Goal: Information Seeking & Learning: Find specific page/section

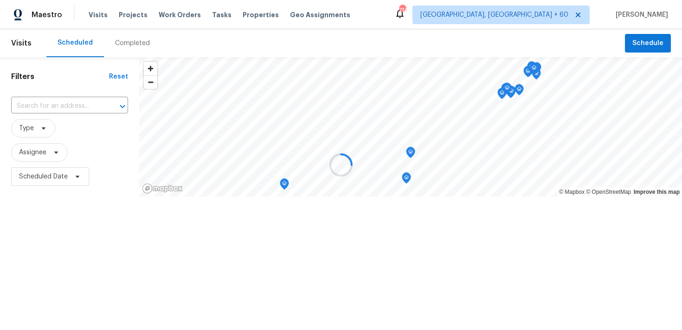
click at [121, 48] on div at bounding box center [341, 165] width 682 height 330
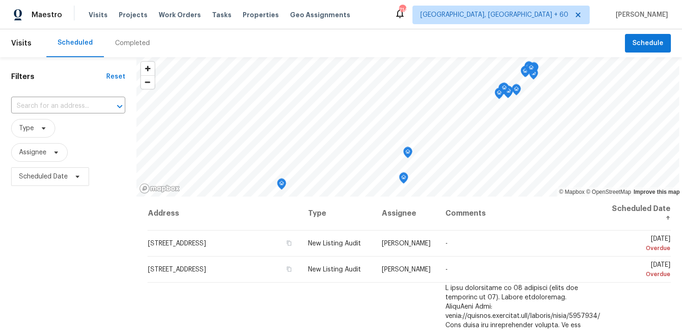
click at [122, 46] on div "Completed" at bounding box center [132, 43] width 35 height 9
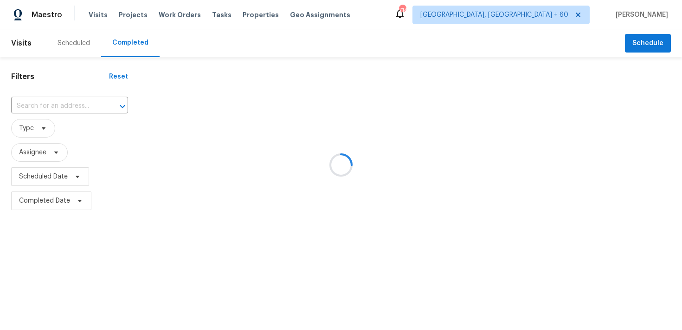
click at [41, 110] on div at bounding box center [341, 165] width 682 height 330
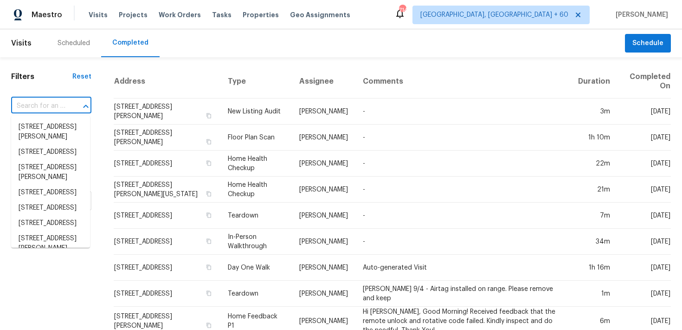
click at [33, 108] on input "text" at bounding box center [38, 106] width 54 height 14
paste input "[STREET_ADDRESS]"
type input "[STREET_ADDRESS]"
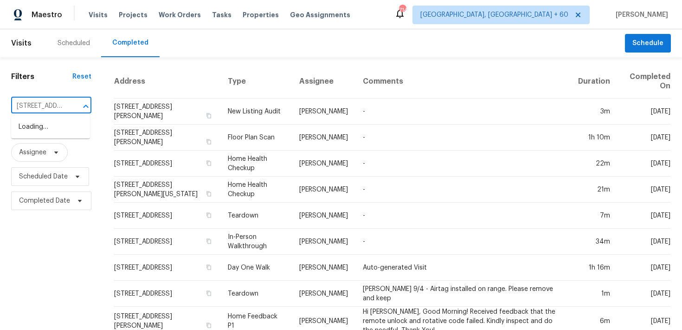
scroll to position [0, 48]
click at [31, 128] on li "[STREET_ADDRESS]" at bounding box center [50, 126] width 79 height 15
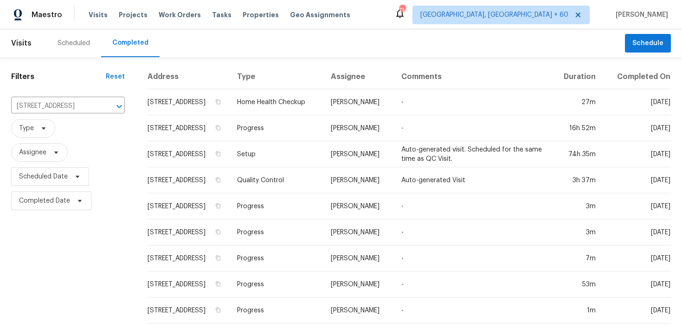
click at [278, 128] on td "Progress" at bounding box center [277, 128] width 94 height 26
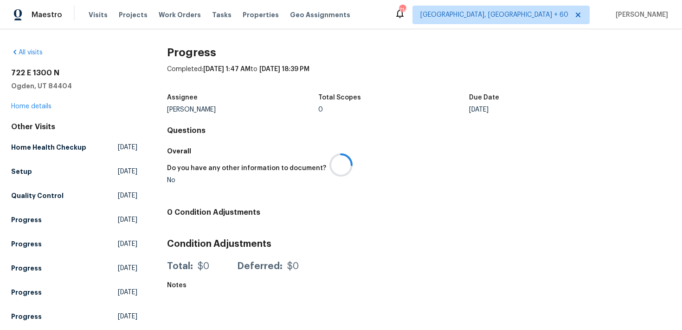
click at [30, 105] on div at bounding box center [341, 165] width 682 height 330
click at [24, 107] on link "Home details" at bounding box center [31, 106] width 40 height 6
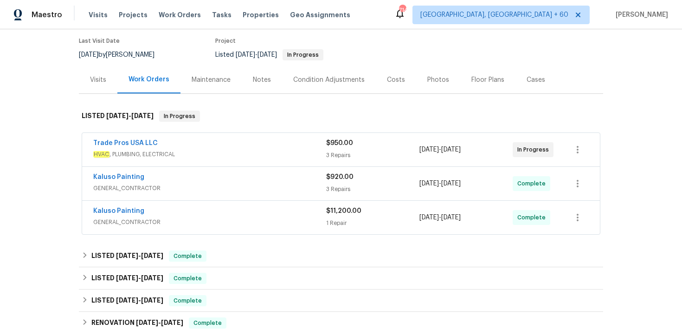
scroll to position [76, 0]
click at [335, 183] on div "$920.00 3 Repairs" at bounding box center [372, 182] width 93 height 22
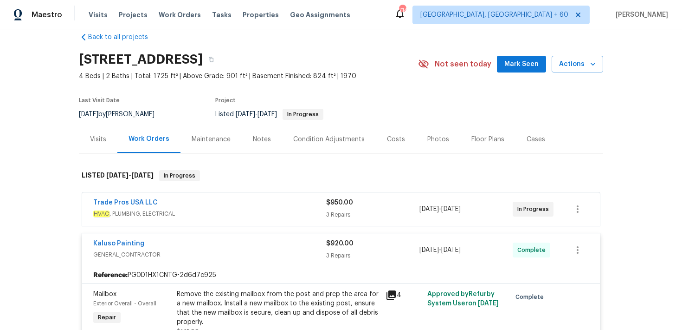
scroll to position [0, 0]
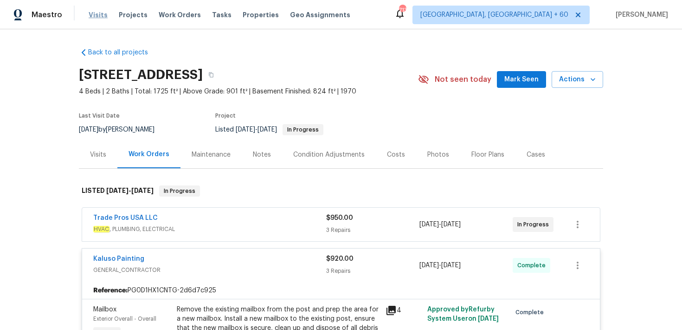
click at [99, 13] on span "Visits" at bounding box center [98, 14] width 19 height 9
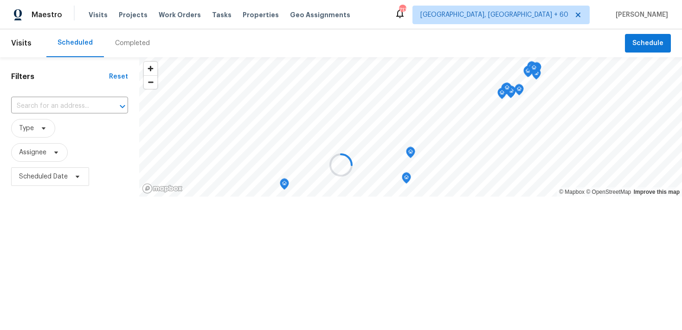
click at [129, 41] on div at bounding box center [341, 165] width 682 height 330
click at [123, 44] on div at bounding box center [341, 165] width 682 height 330
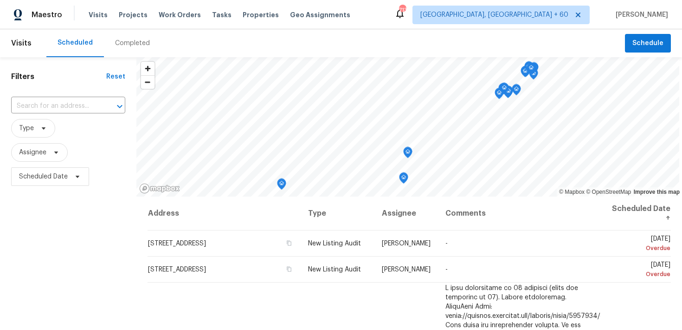
click at [120, 44] on div "Completed" at bounding box center [132, 43] width 35 height 9
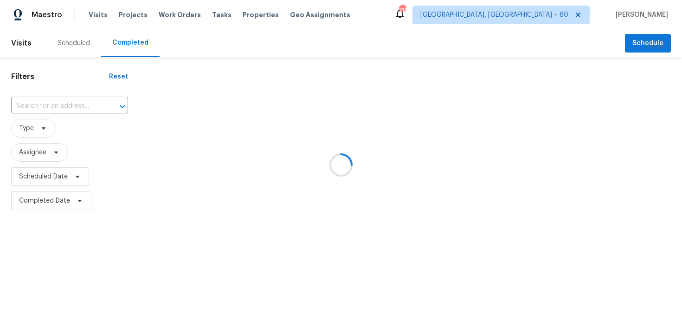
click at [41, 100] on div at bounding box center [341, 165] width 682 height 330
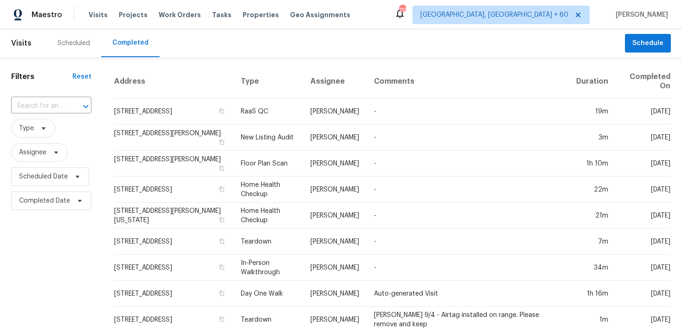
click at [32, 107] on input "text" at bounding box center [38, 106] width 54 height 14
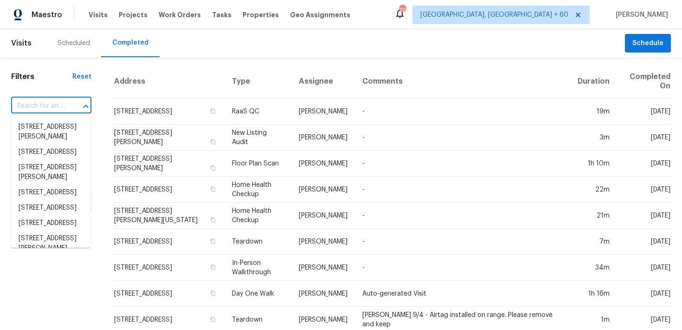
paste input "[STREET_ADDRESS]"
type input "[STREET_ADDRESS]"
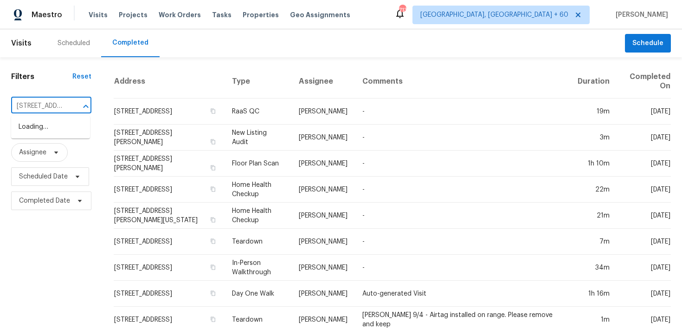
scroll to position [0, 57]
click at [34, 129] on li "[STREET_ADDRESS]" at bounding box center [50, 126] width 79 height 15
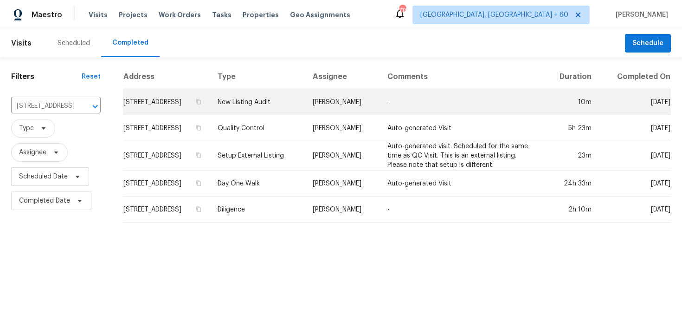
click at [266, 107] on td "New Listing Audit" at bounding box center [257, 102] width 95 height 26
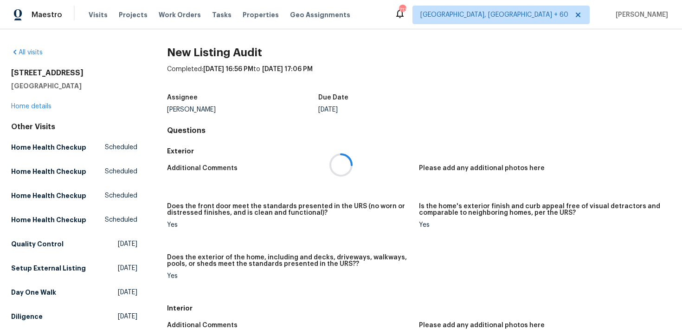
click at [36, 106] on div at bounding box center [341, 165] width 682 height 330
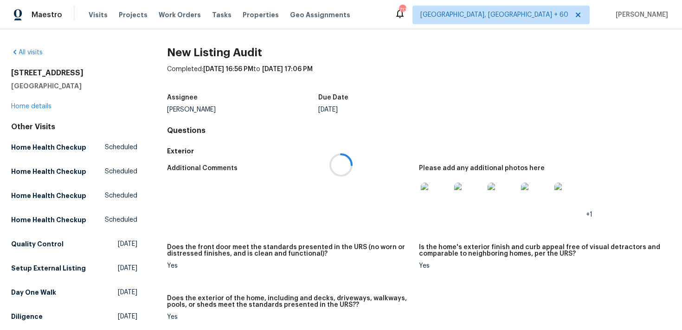
click at [22, 108] on div at bounding box center [341, 165] width 682 height 330
click at [15, 106] on link "Home details" at bounding box center [31, 106] width 40 height 6
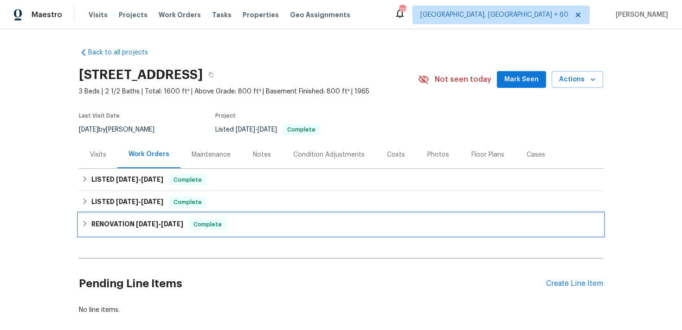
click at [209, 220] on span "Complete" at bounding box center [208, 224] width 36 height 9
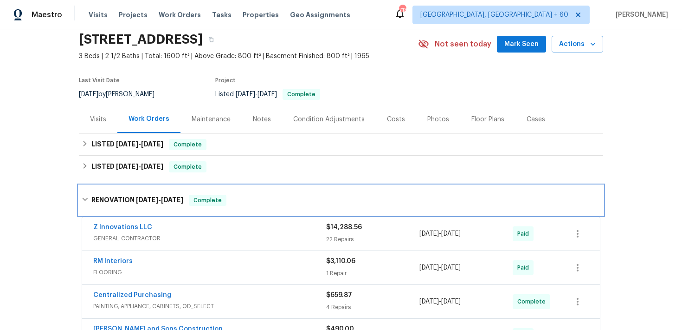
scroll to position [27, 0]
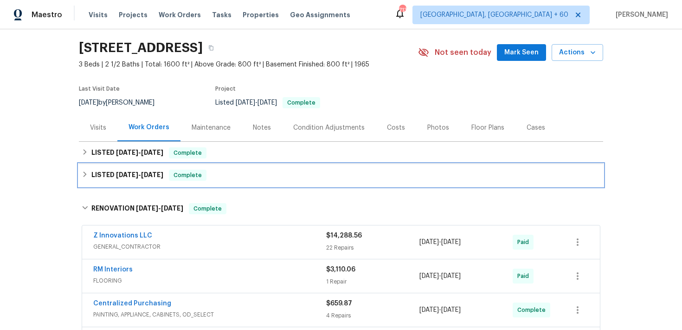
click at [269, 178] on div "LISTED [DATE] - [DATE] Complete" at bounding box center [341, 174] width 519 height 11
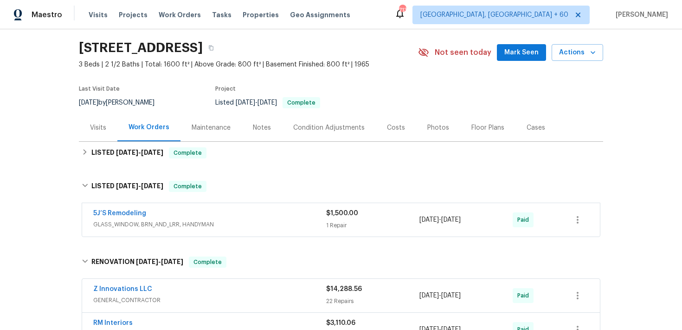
click at [326, 217] on div "5J’S Remodeling" at bounding box center [209, 213] width 233 height 11
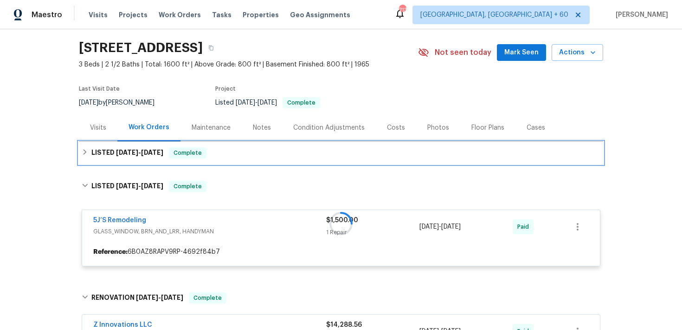
click at [261, 156] on div "LISTED [DATE] - [DATE] Complete" at bounding box center [341, 152] width 519 height 11
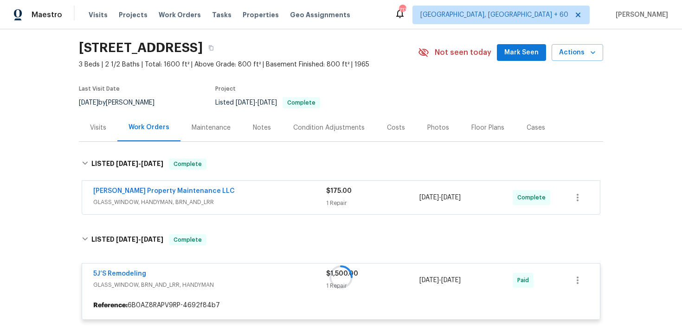
click at [323, 195] on div "[PERSON_NAME] Property Maintenance LLC" at bounding box center [209, 191] width 233 height 11
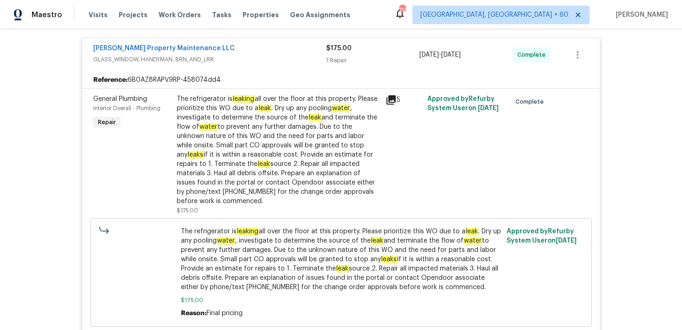
scroll to position [177, 0]
click at [378, 132] on div "The refrigerator is leaking all over the floor at this property. Please priorit…" at bounding box center [278, 149] width 203 height 111
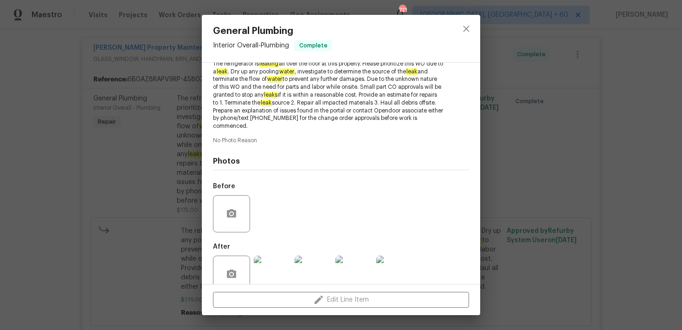
scroll to position [129, 0]
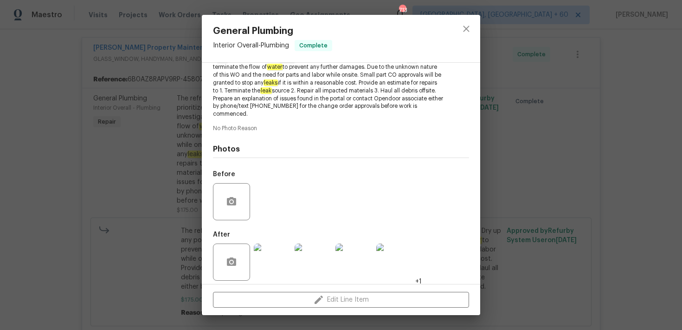
click at [262, 257] on img at bounding box center [272, 261] width 37 height 37
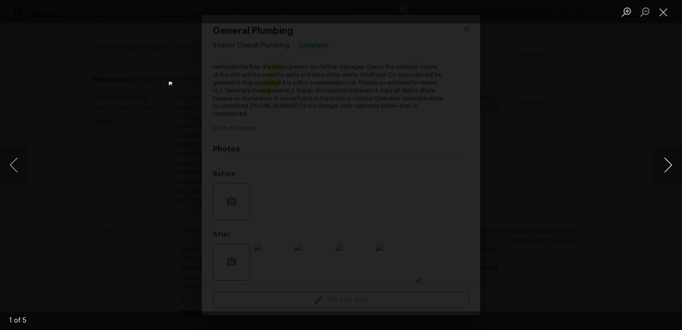
click at [670, 164] on button "Next image" at bounding box center [668, 164] width 28 height 37
click at [663, 12] on button "Close lightbox" at bounding box center [663, 12] width 19 height 16
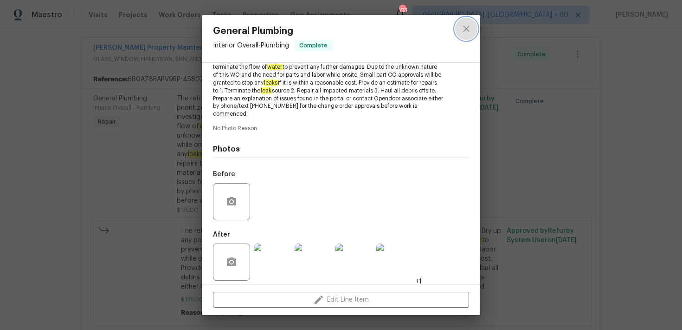
click at [468, 33] on icon "close" at bounding box center [466, 28] width 11 height 11
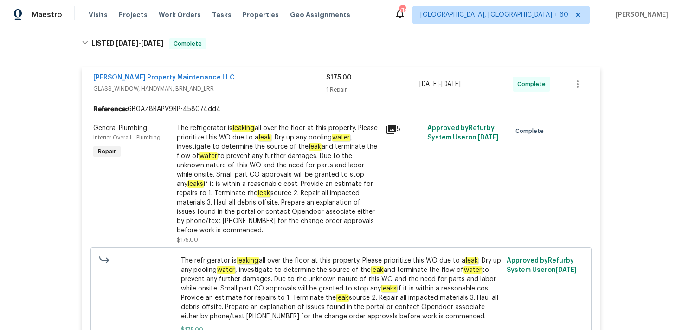
scroll to position [157, 0]
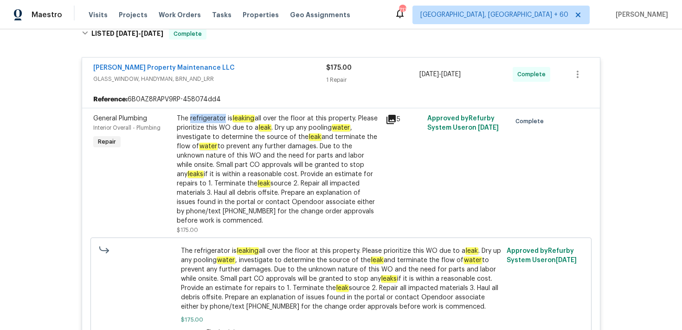
drag, startPoint x: 190, startPoint y: 118, endPoint x: 224, endPoint y: 117, distance: 34.4
click at [224, 117] on div "The refrigerator is leaking all over the floor at this property. Please priorit…" at bounding box center [278, 169] width 203 height 111
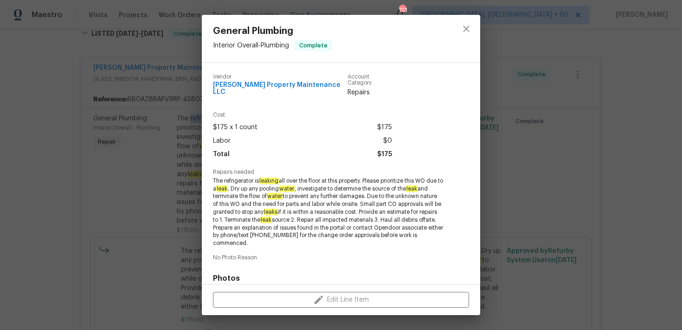
copy div "refrigerator"
click at [471, 26] on icon "close" at bounding box center [466, 28] width 11 height 11
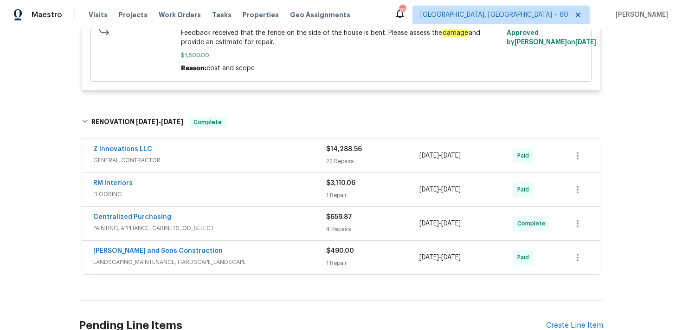
scroll to position [734, 0]
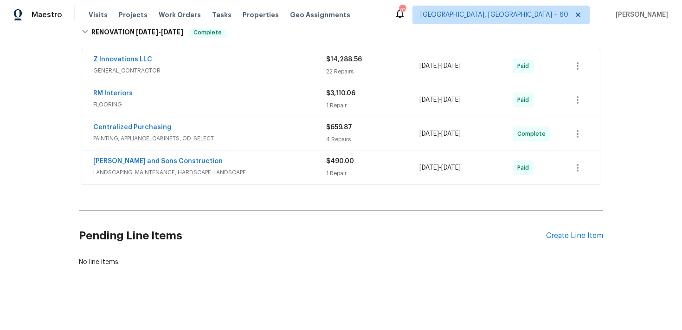
click at [330, 71] on div "22 Repairs" at bounding box center [372, 71] width 93 height 9
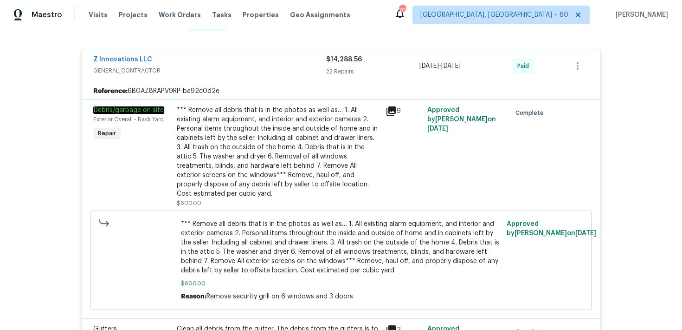
scroll to position [0, 0]
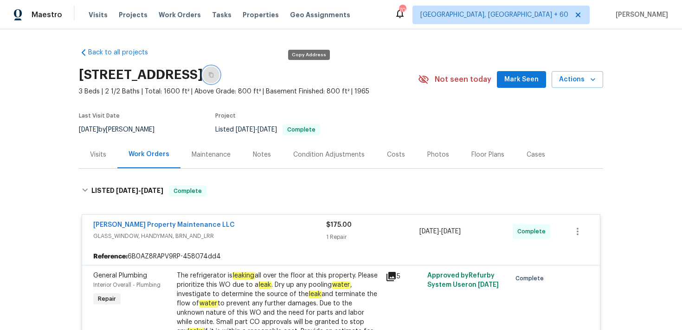
click at [220, 78] on button "button" at bounding box center [211, 74] width 17 height 17
